Goal: Task Accomplishment & Management: Complete application form

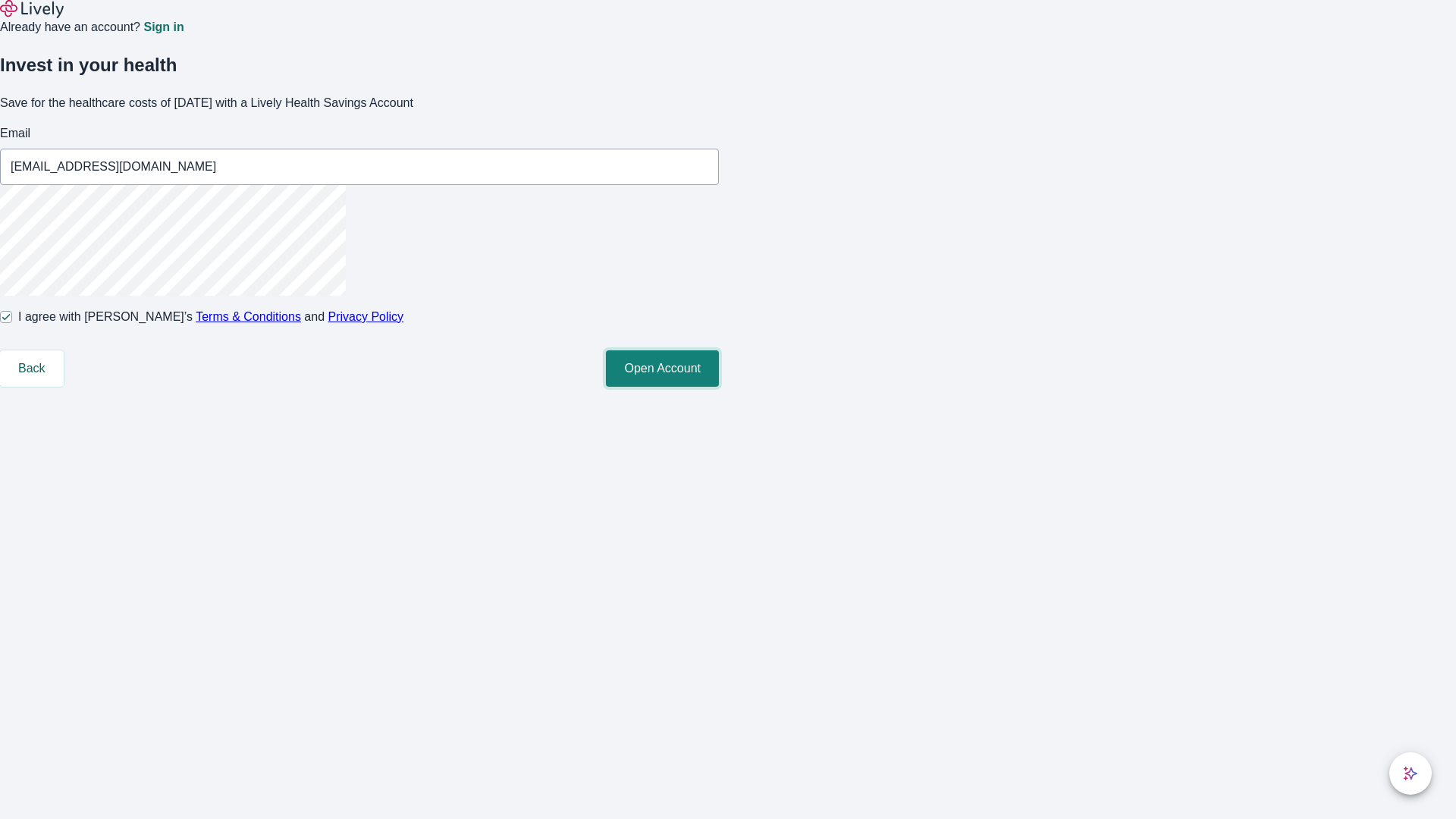
click at [719, 386] on button "Open Account" at bounding box center [663, 368] width 113 height 36
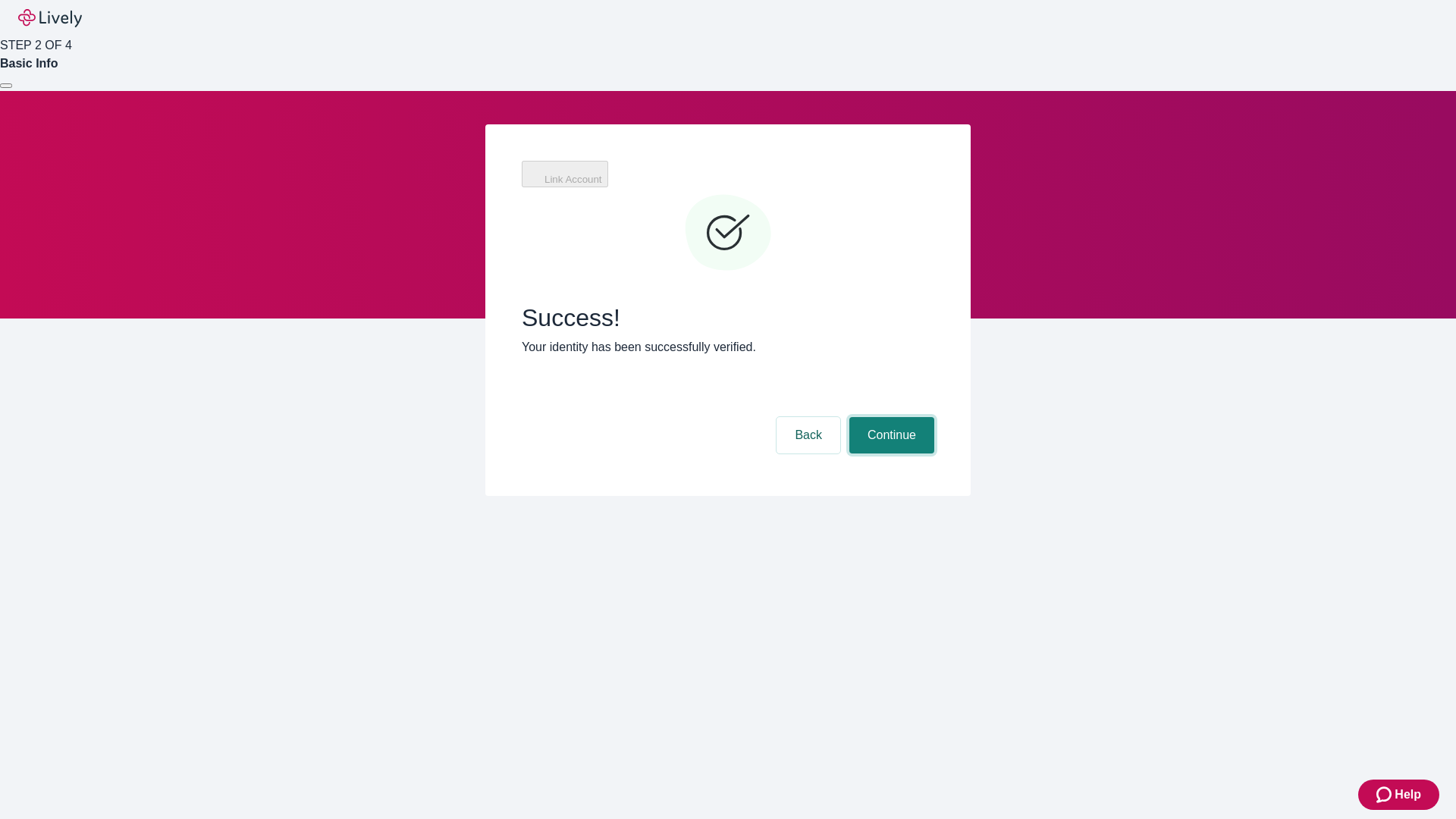
click at [890, 417] on button "Continue" at bounding box center [892, 434] width 85 height 36
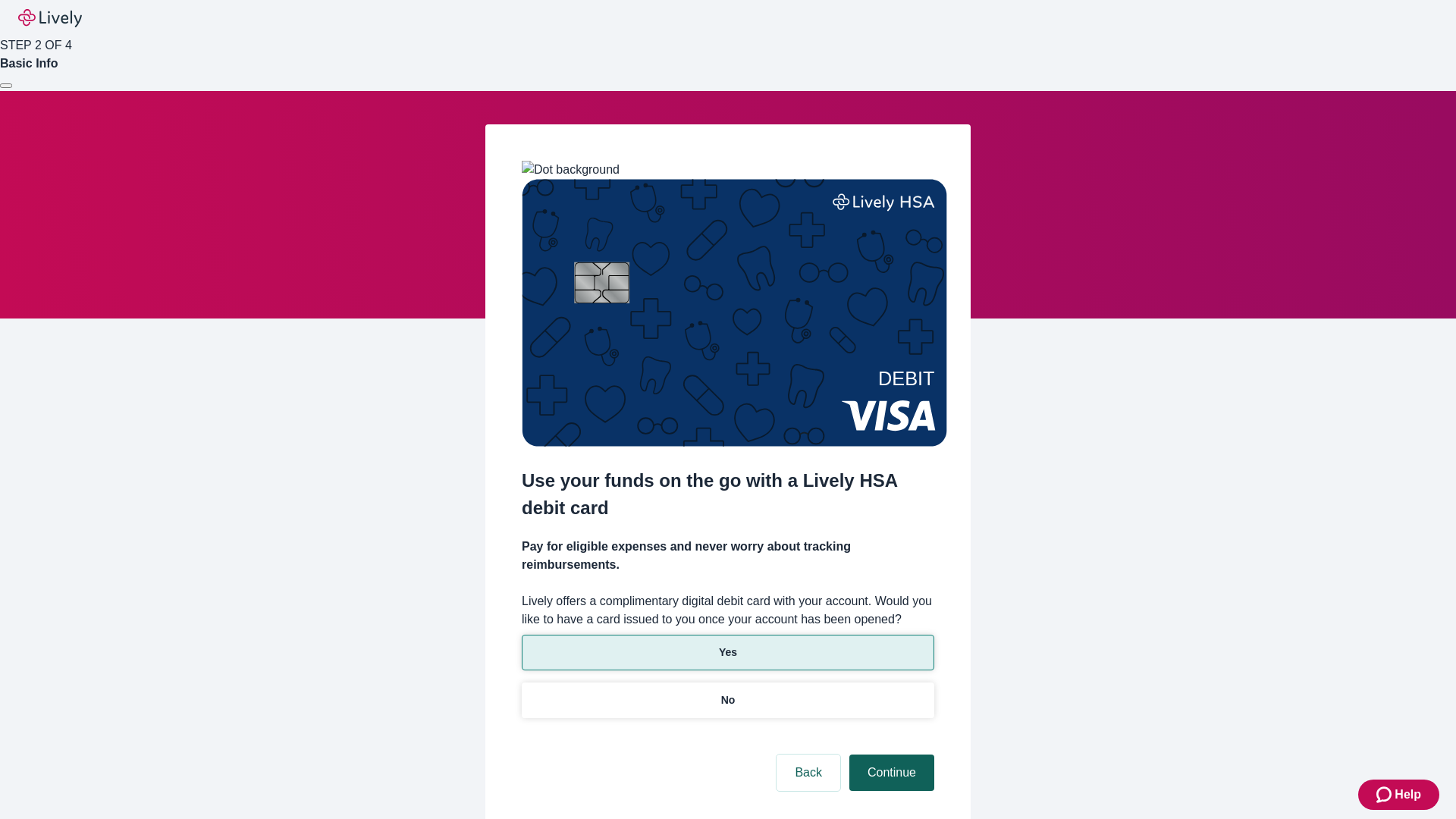
click at [728, 645] on p "Yes" at bounding box center [728, 652] width 19 height 16
click at [890, 754] on button "Continue" at bounding box center [892, 772] width 85 height 36
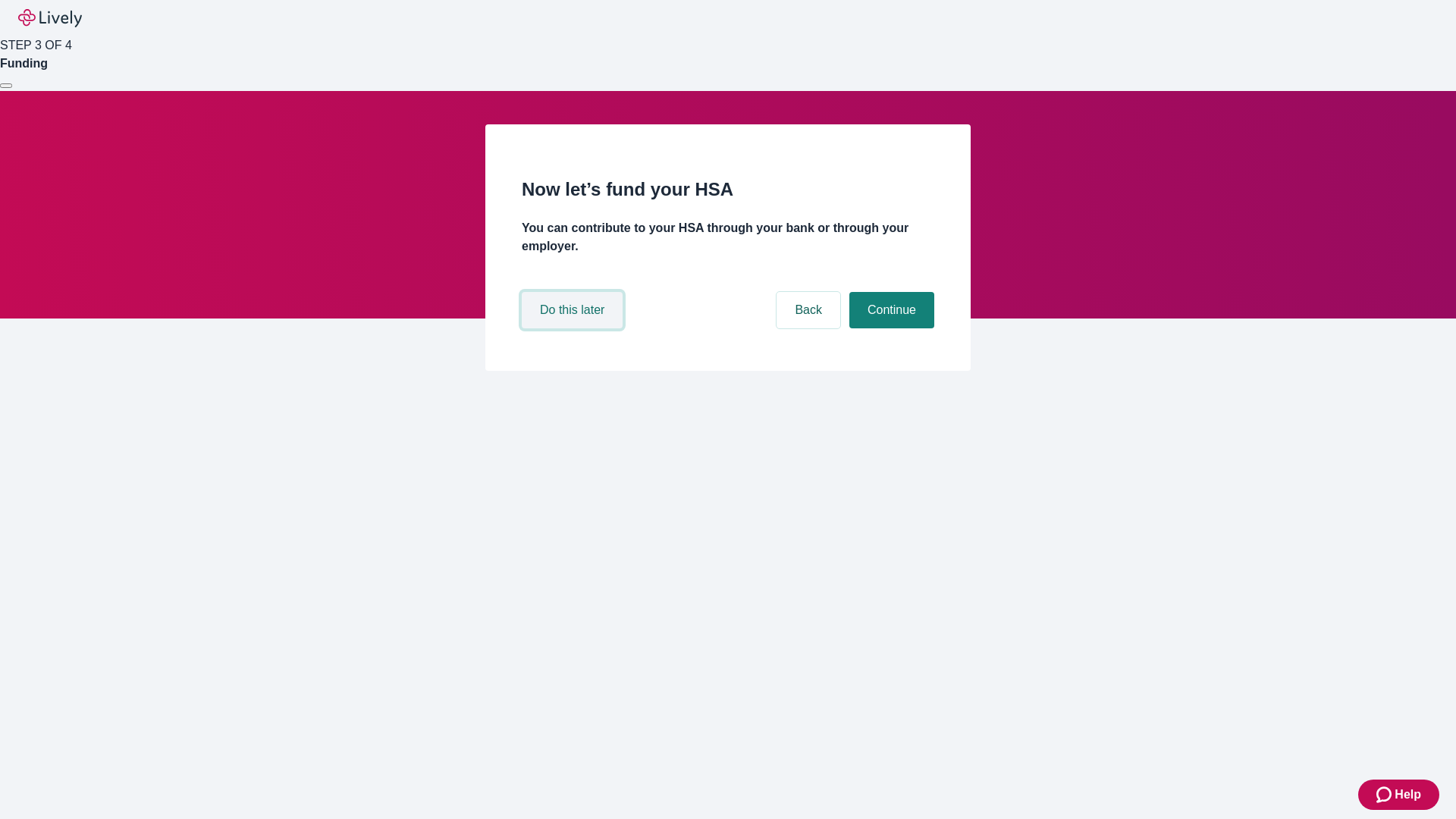
click at [574, 328] on button "Do this later" at bounding box center [573, 310] width 101 height 36
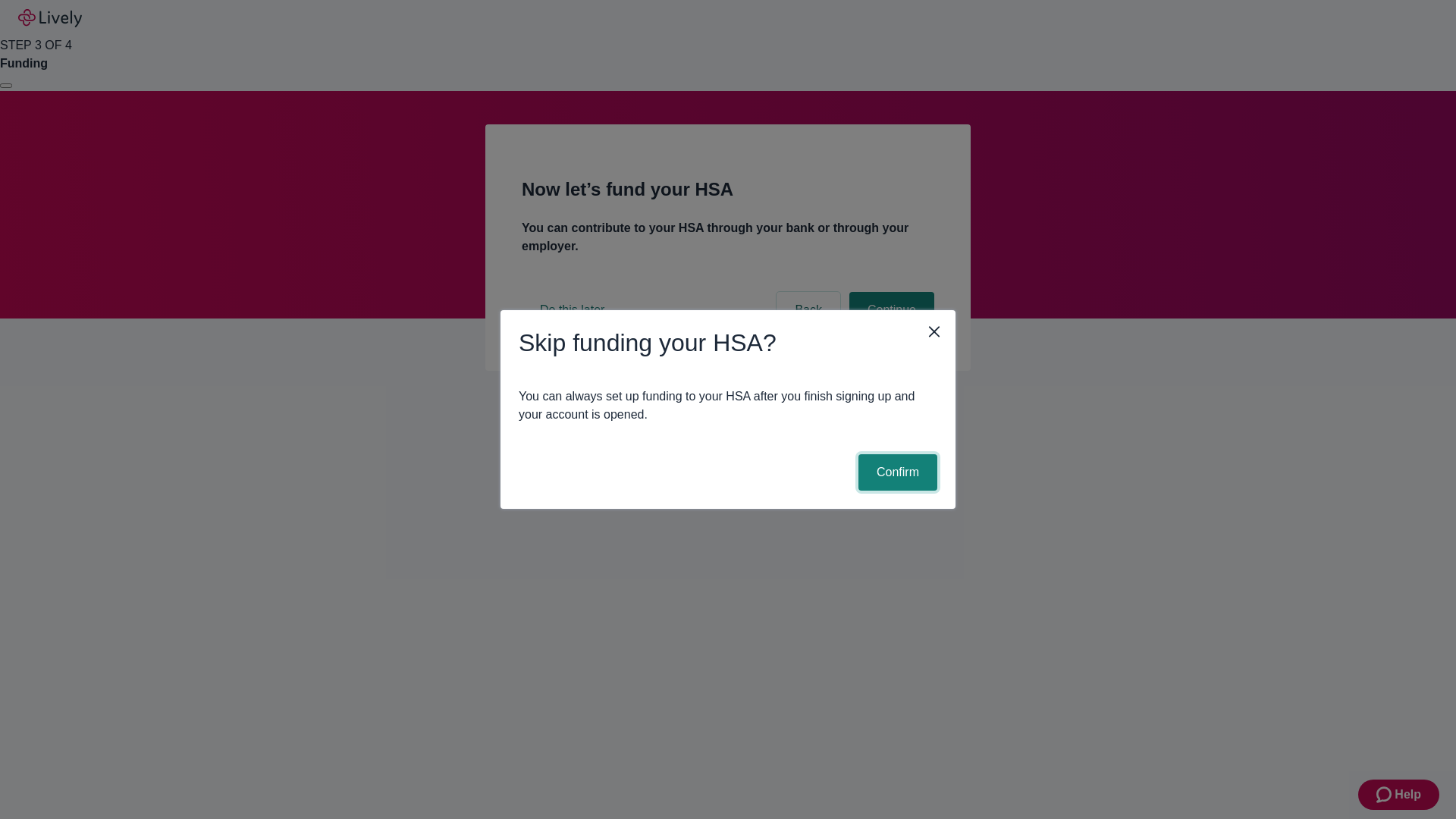
click at [896, 472] on button "Confirm" at bounding box center [899, 472] width 79 height 36
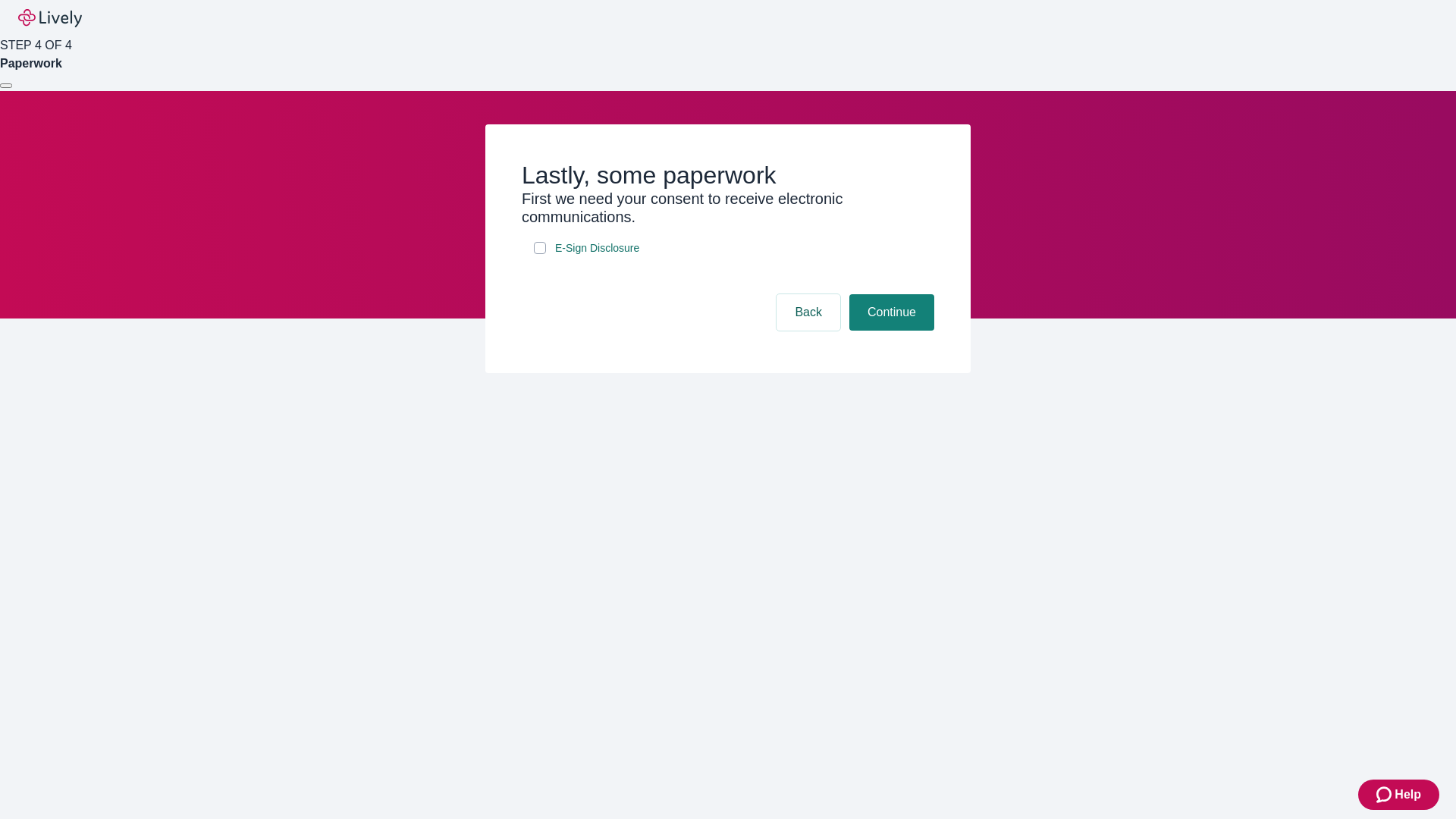
click at [540, 254] on input "E-Sign Disclosure" at bounding box center [540, 247] width 12 height 12
checkbox input "true"
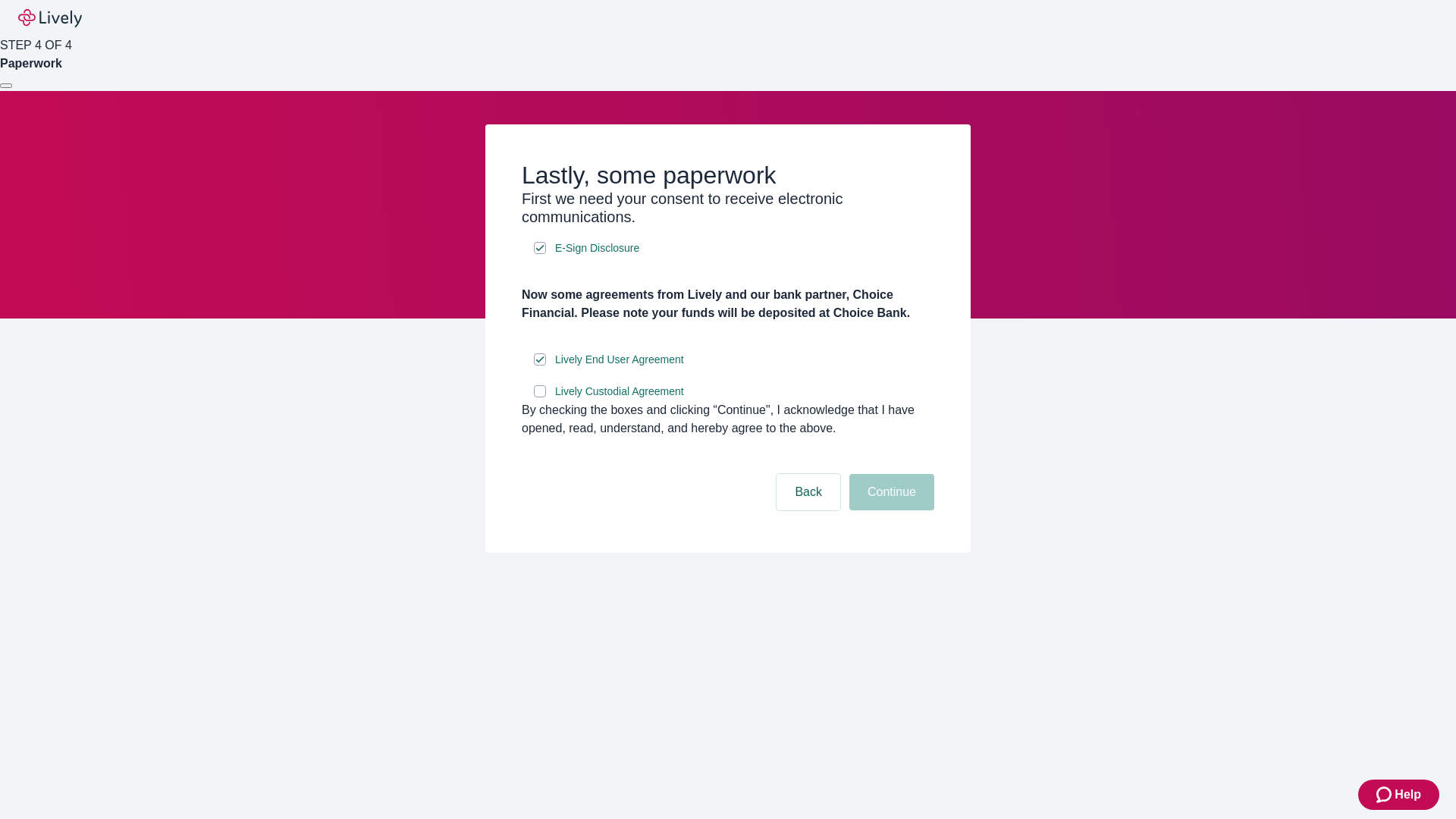
click at [540, 397] on input "Lively Custodial Agreement" at bounding box center [540, 391] width 12 height 12
checkbox input "true"
click at [890, 510] on button "Continue" at bounding box center [892, 492] width 85 height 36
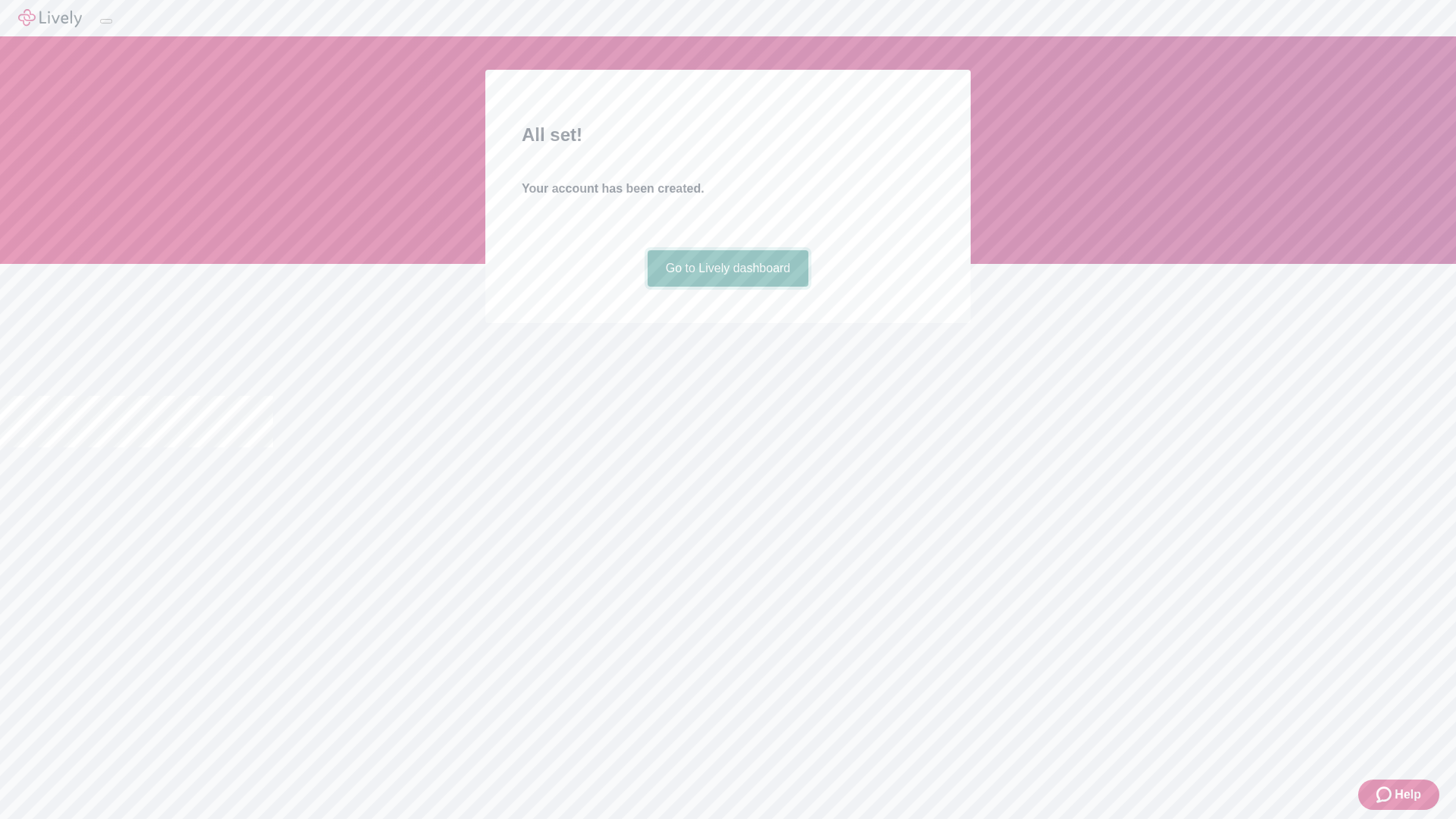
click at [728, 286] on link "Go to Lively dashboard" at bounding box center [728, 268] width 162 height 36
